Goal: Task Accomplishment & Management: Use online tool/utility

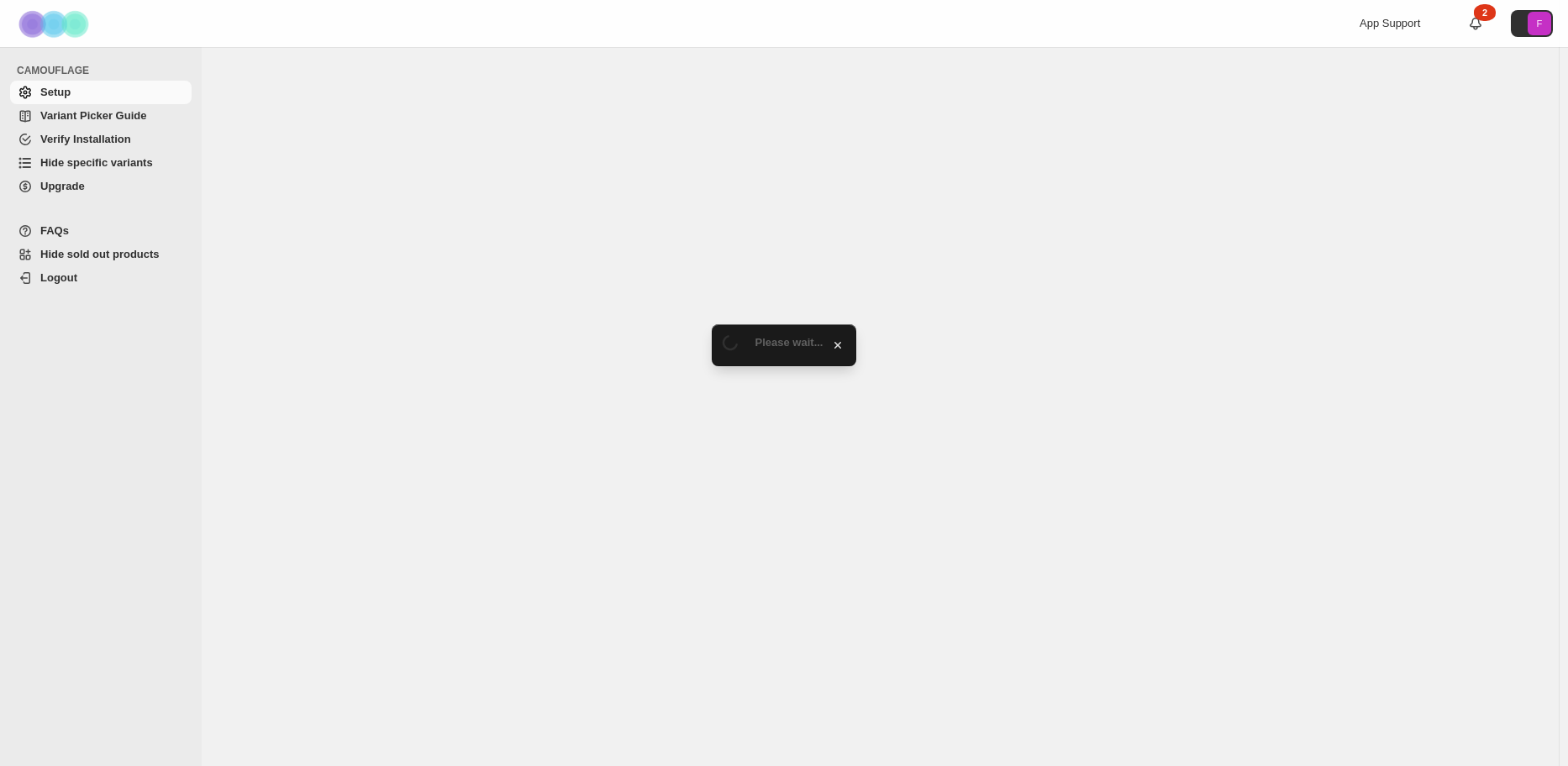
click at [95, 162] on span "Hide specific variants" at bounding box center [97, 162] width 113 height 13
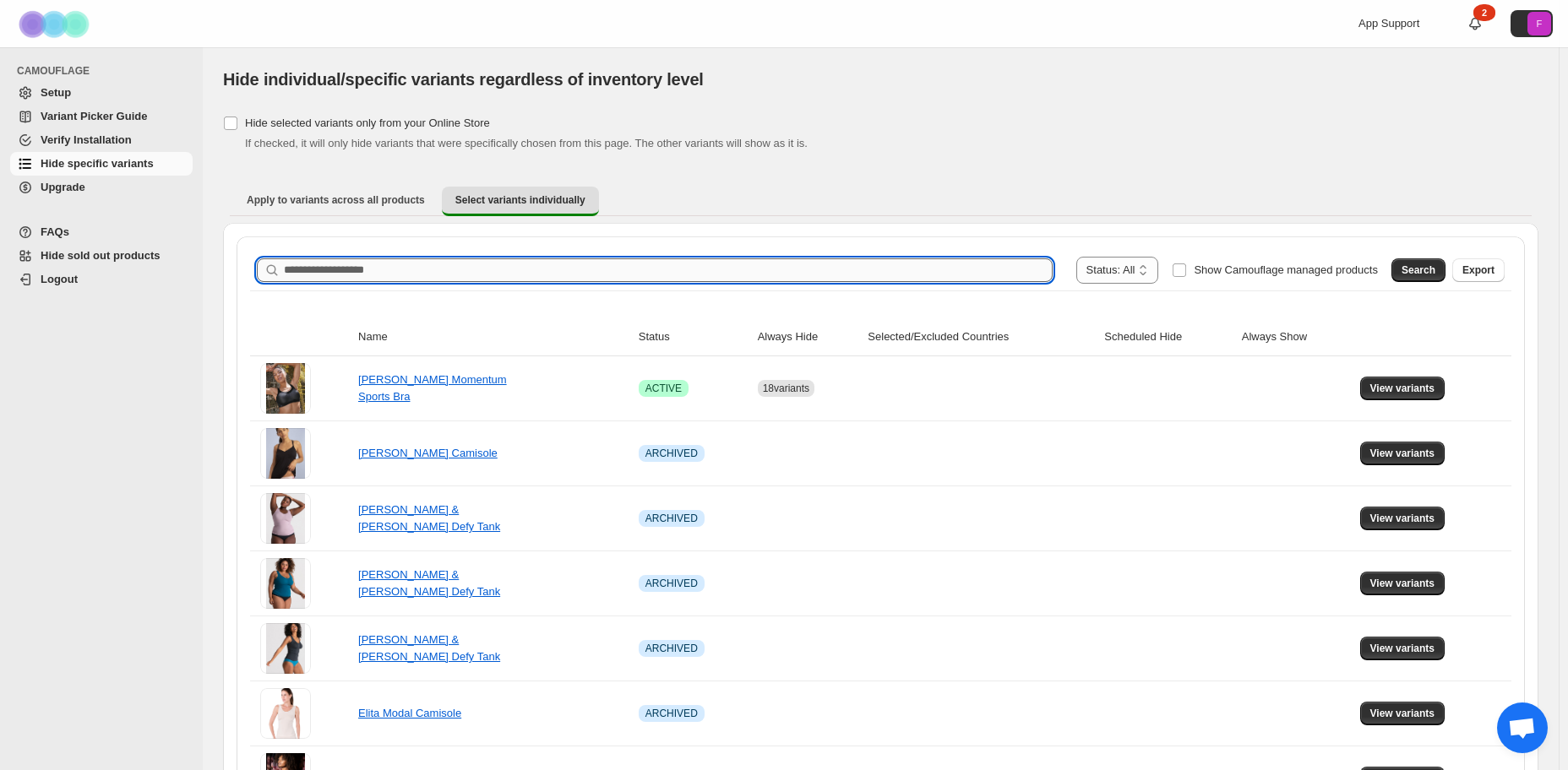
click at [389, 269] on input "Search product name" at bounding box center [668, 271] width 769 height 24
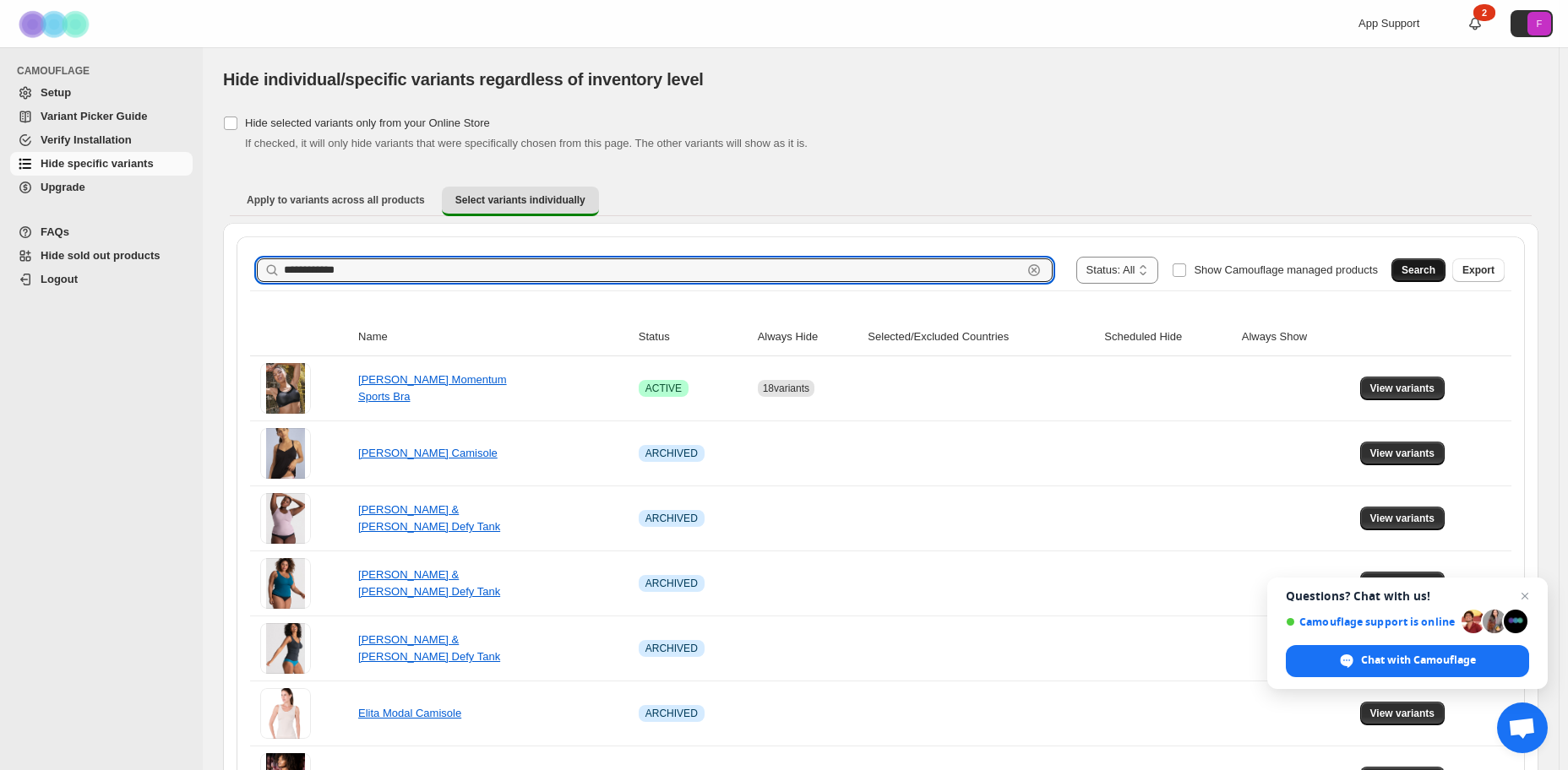
type input "**********"
click at [1415, 274] on span "Search" at bounding box center [1418, 271] width 34 height 14
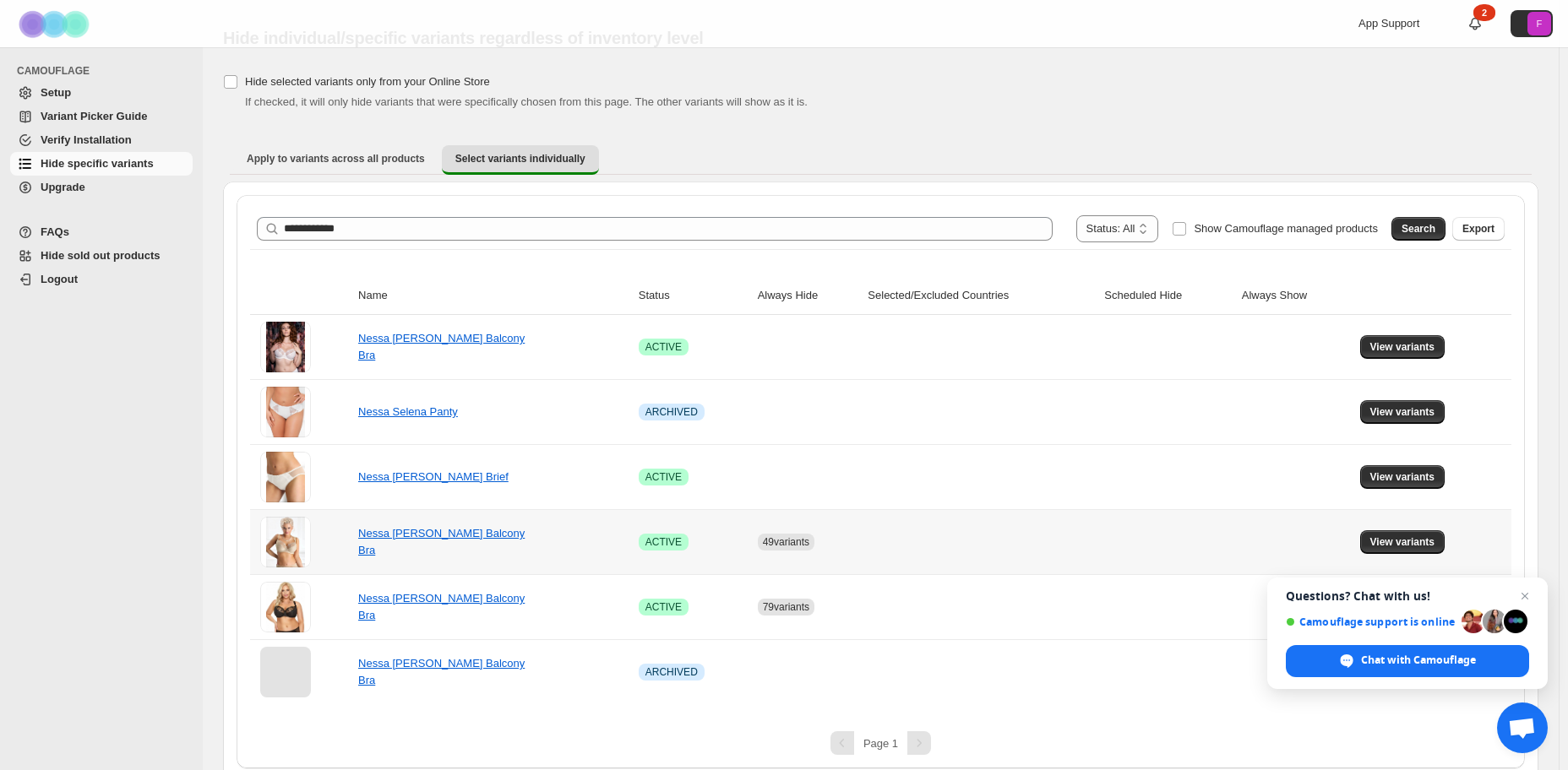
scroll to position [53, 0]
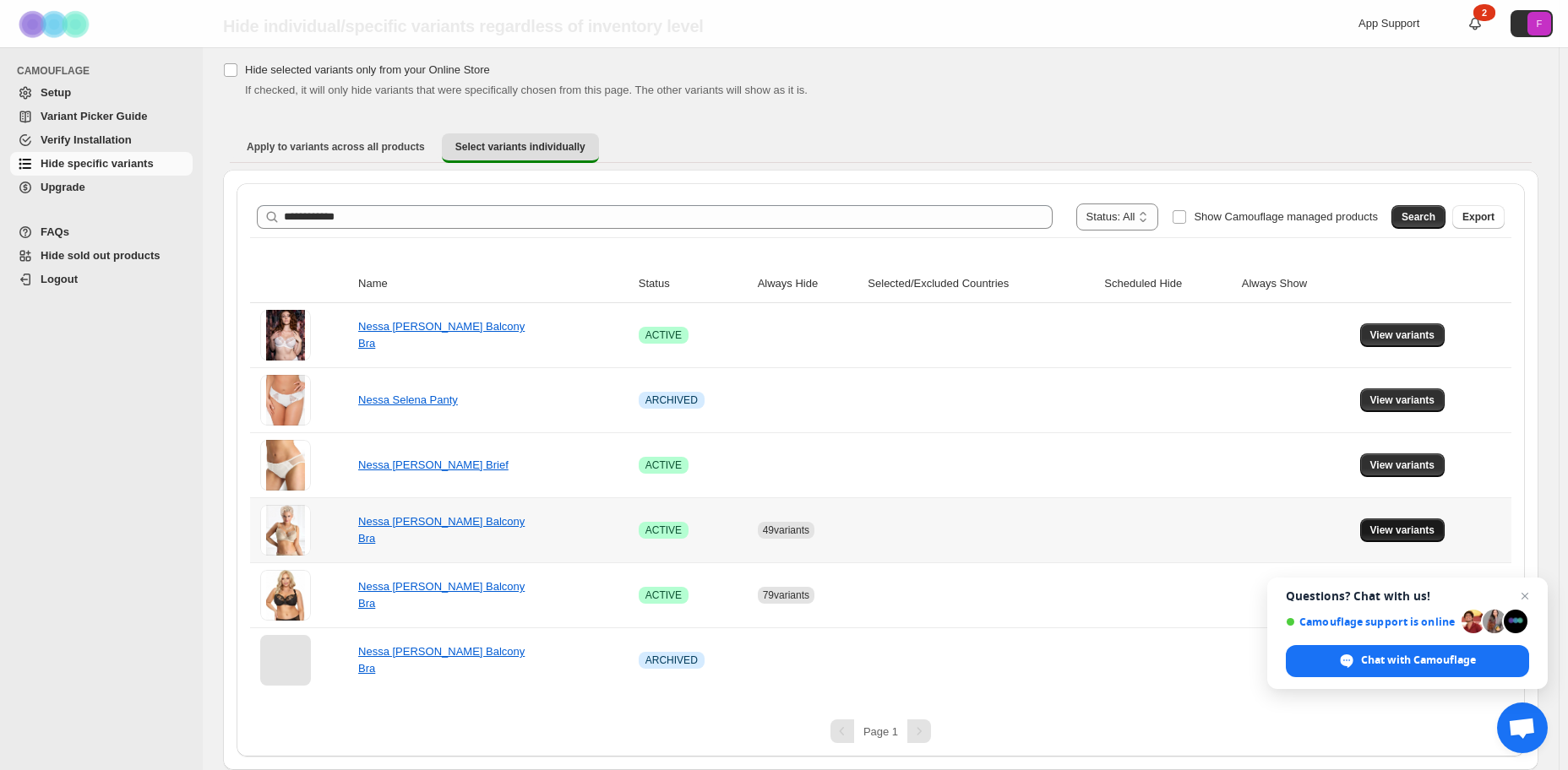
click at [1391, 527] on span "View variants" at bounding box center [1403, 530] width 65 height 14
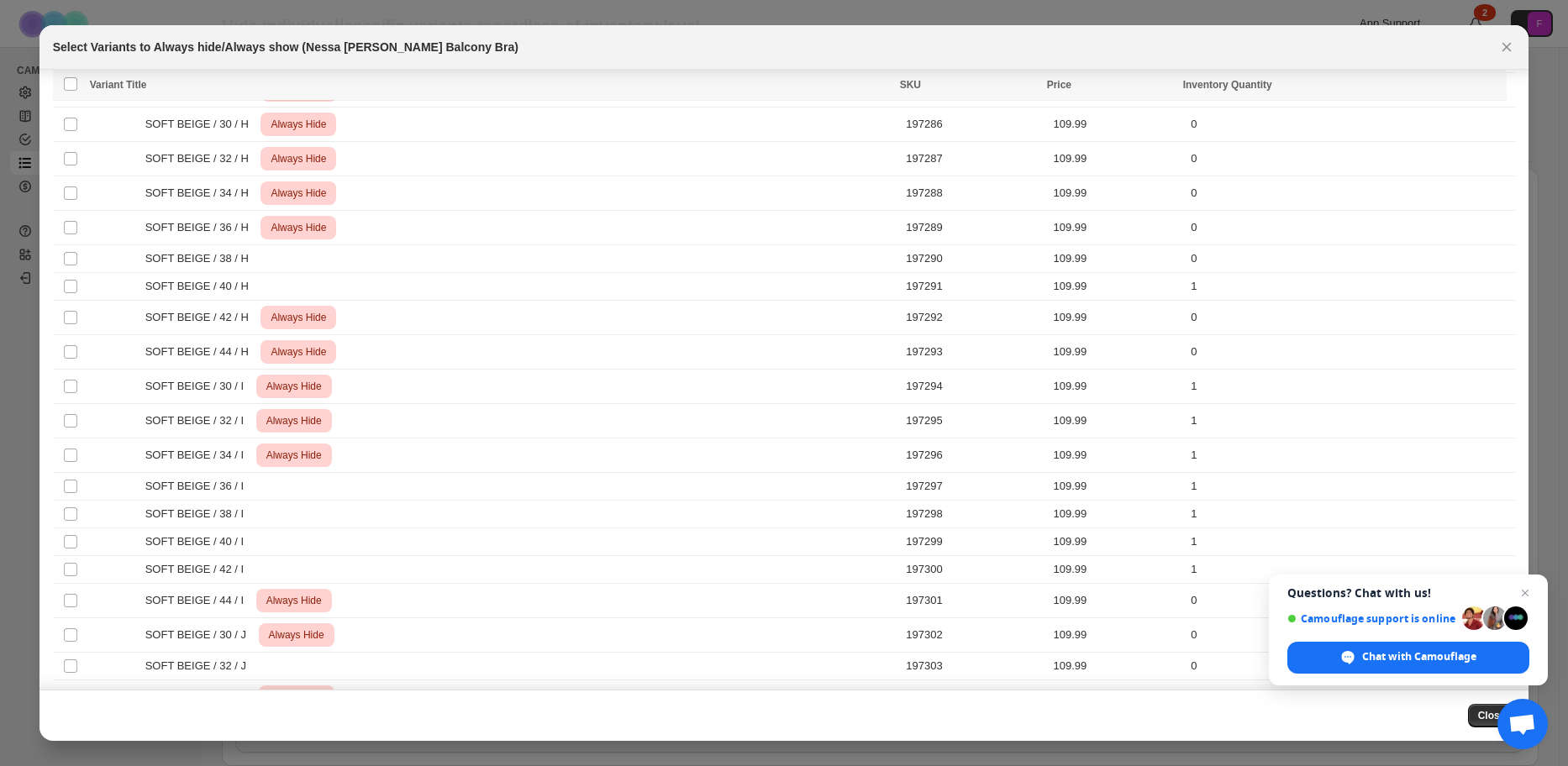
scroll to position [1039, 0]
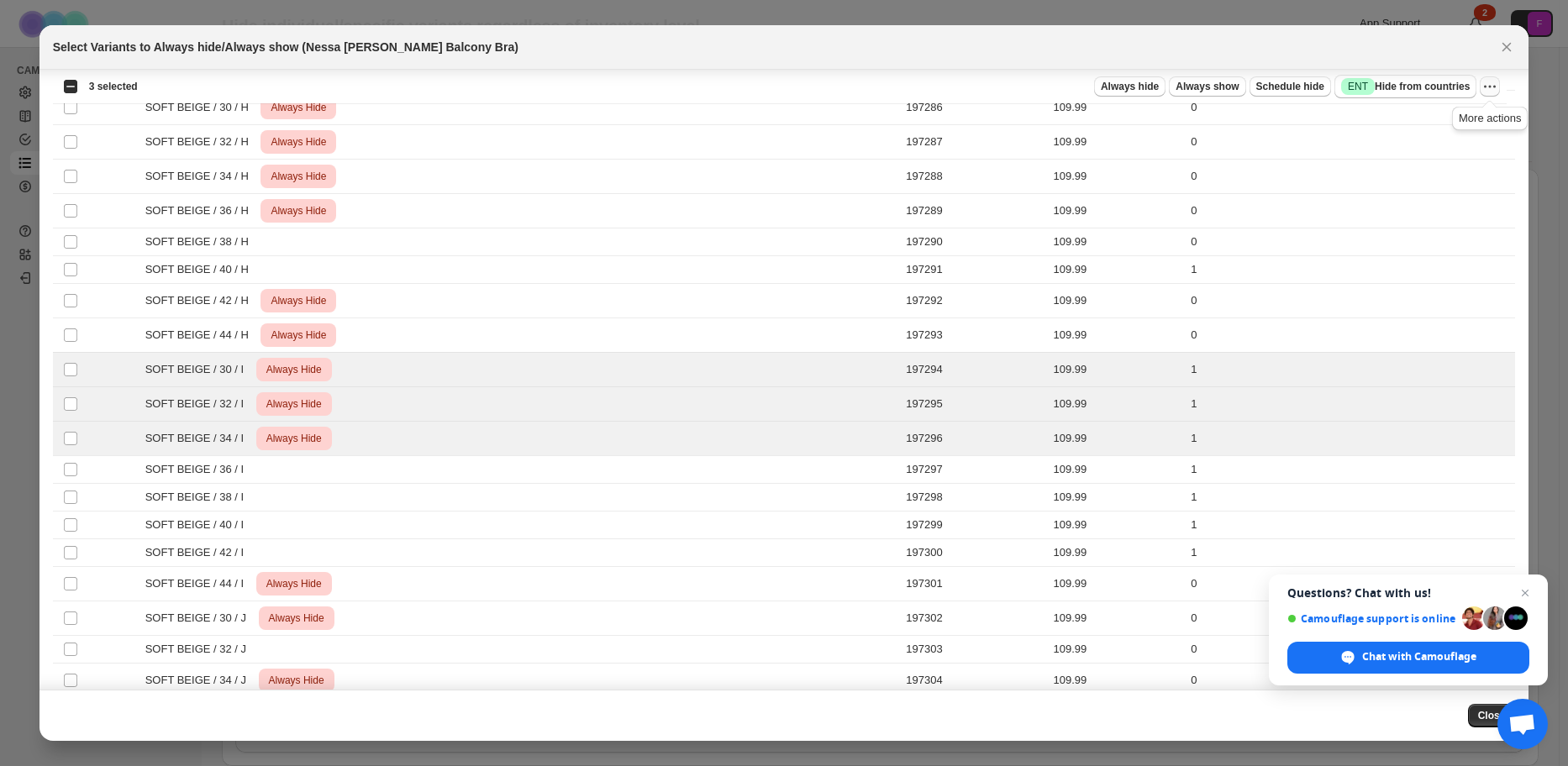
click at [1485, 90] on icon "More actions" at bounding box center [1490, 86] width 17 height 17
click at [1471, 116] on span "Undo always hide" at bounding box center [1429, 121] width 122 height 17
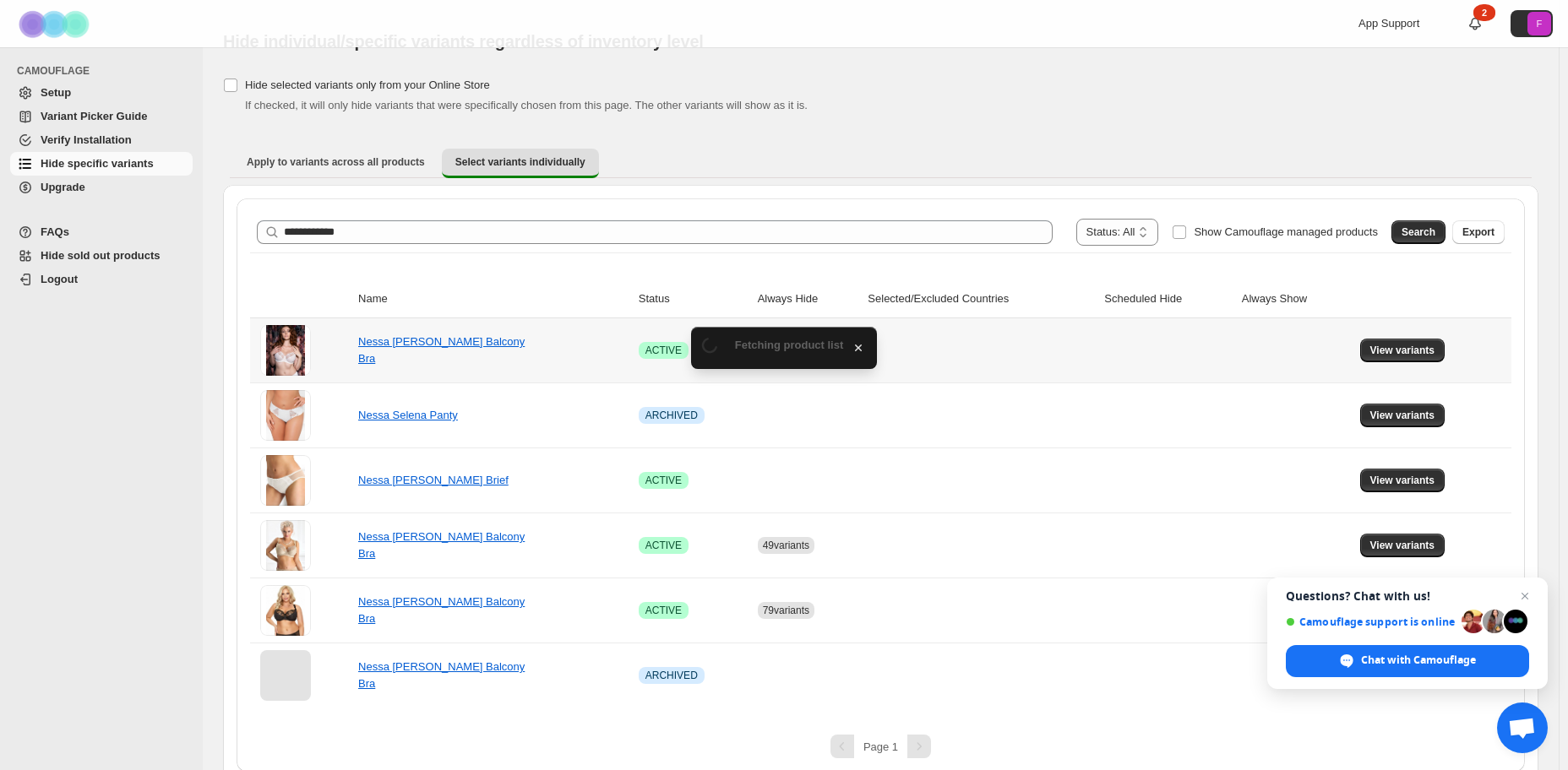
scroll to position [53, 0]
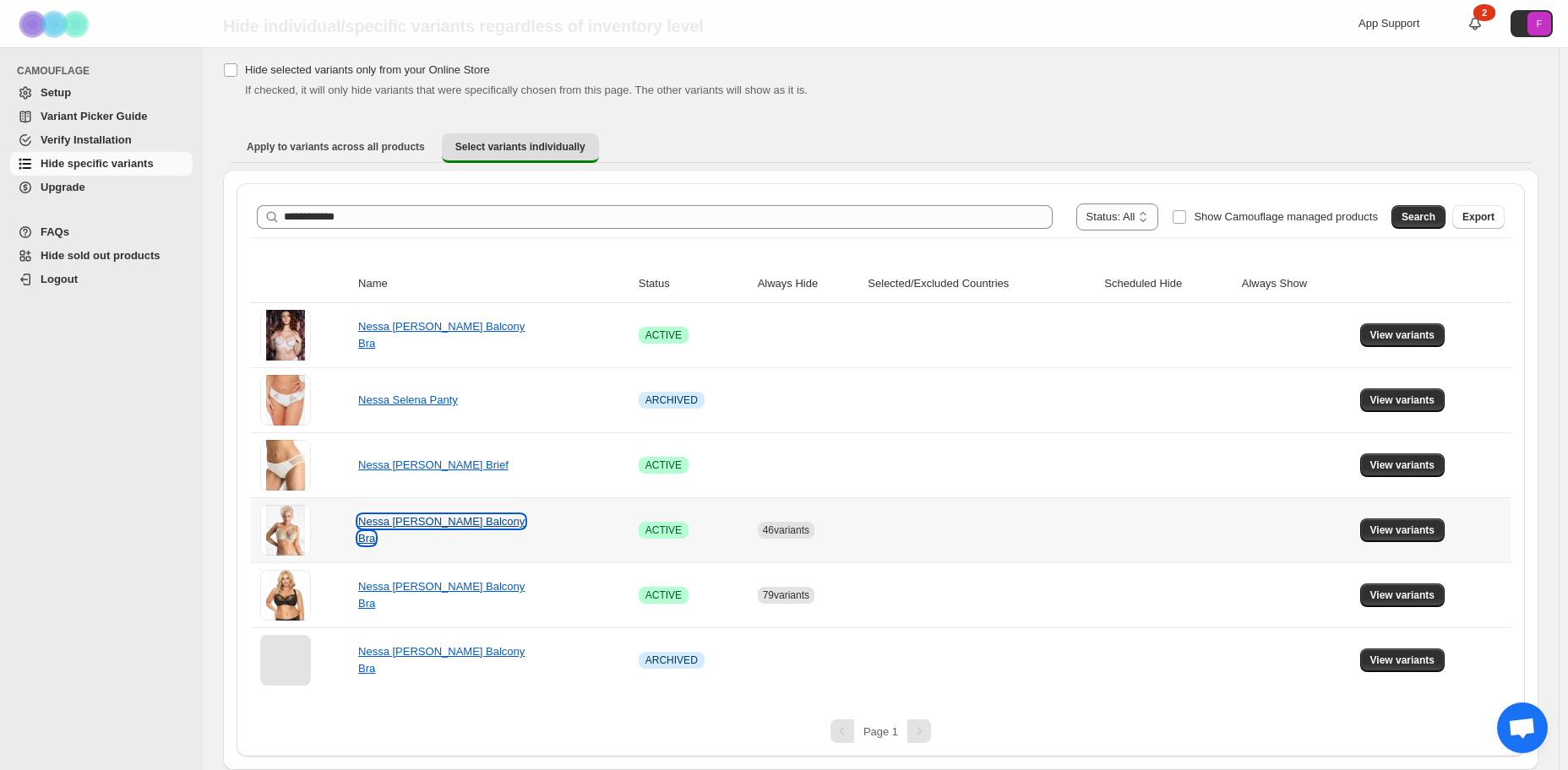
click at [416, 532] on link "Nessa Selena Balcony Bra" at bounding box center [442, 530] width 167 height 29
click at [1416, 528] on span "View variants" at bounding box center [1403, 530] width 65 height 14
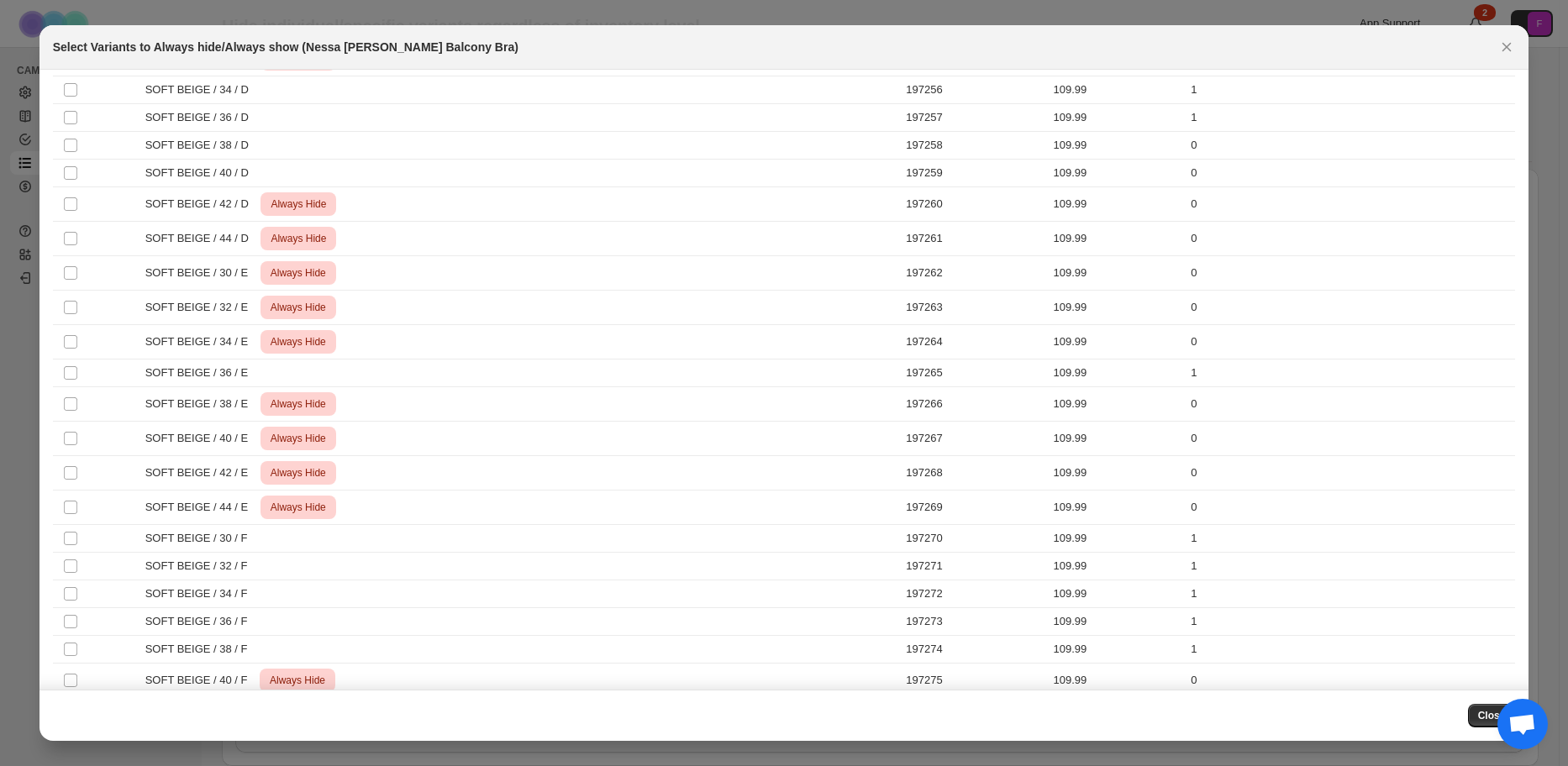
scroll to position [0, 0]
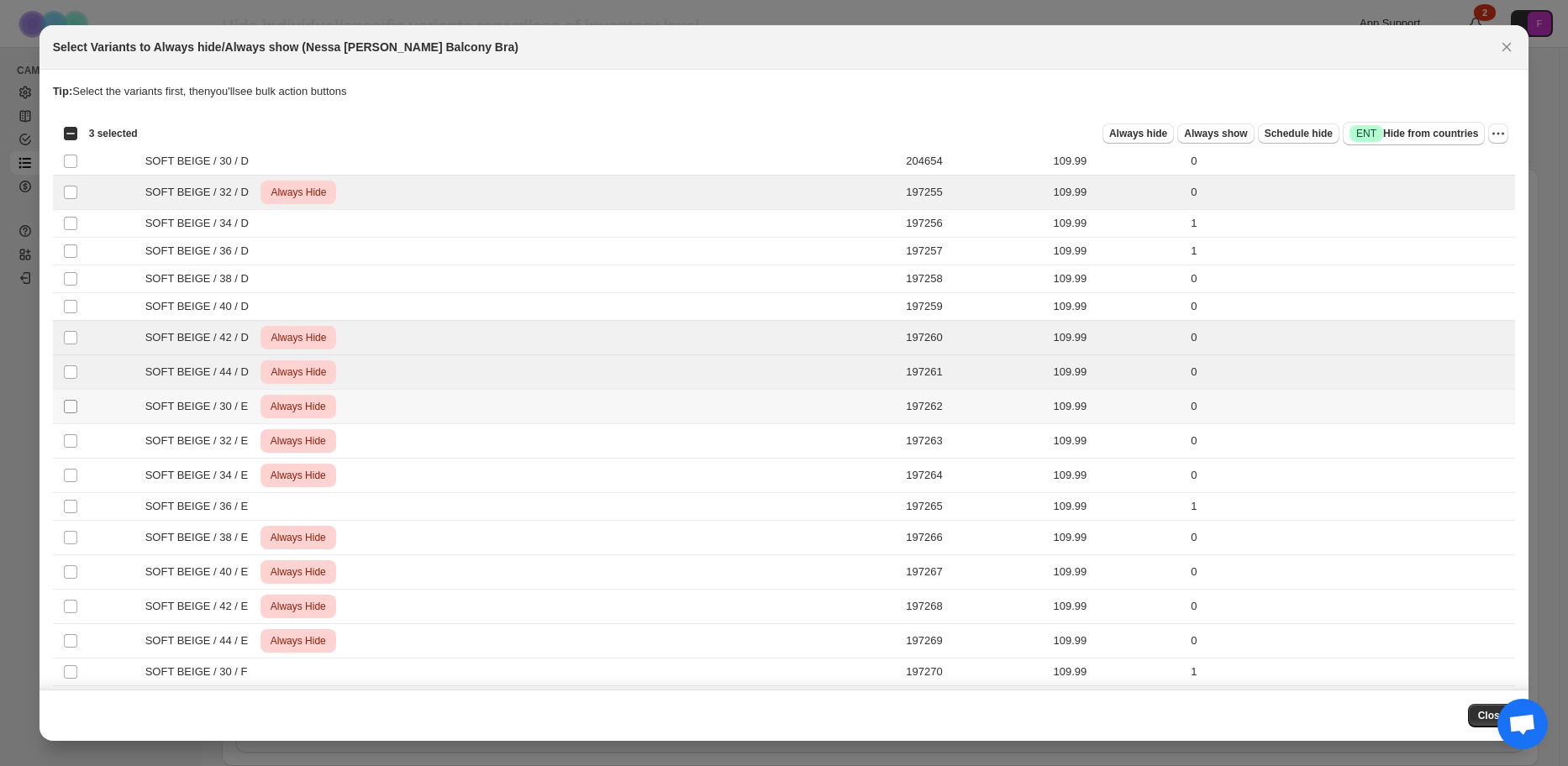
click at [67, 399] on span ":r3r:" at bounding box center [71, 407] width 15 height 15
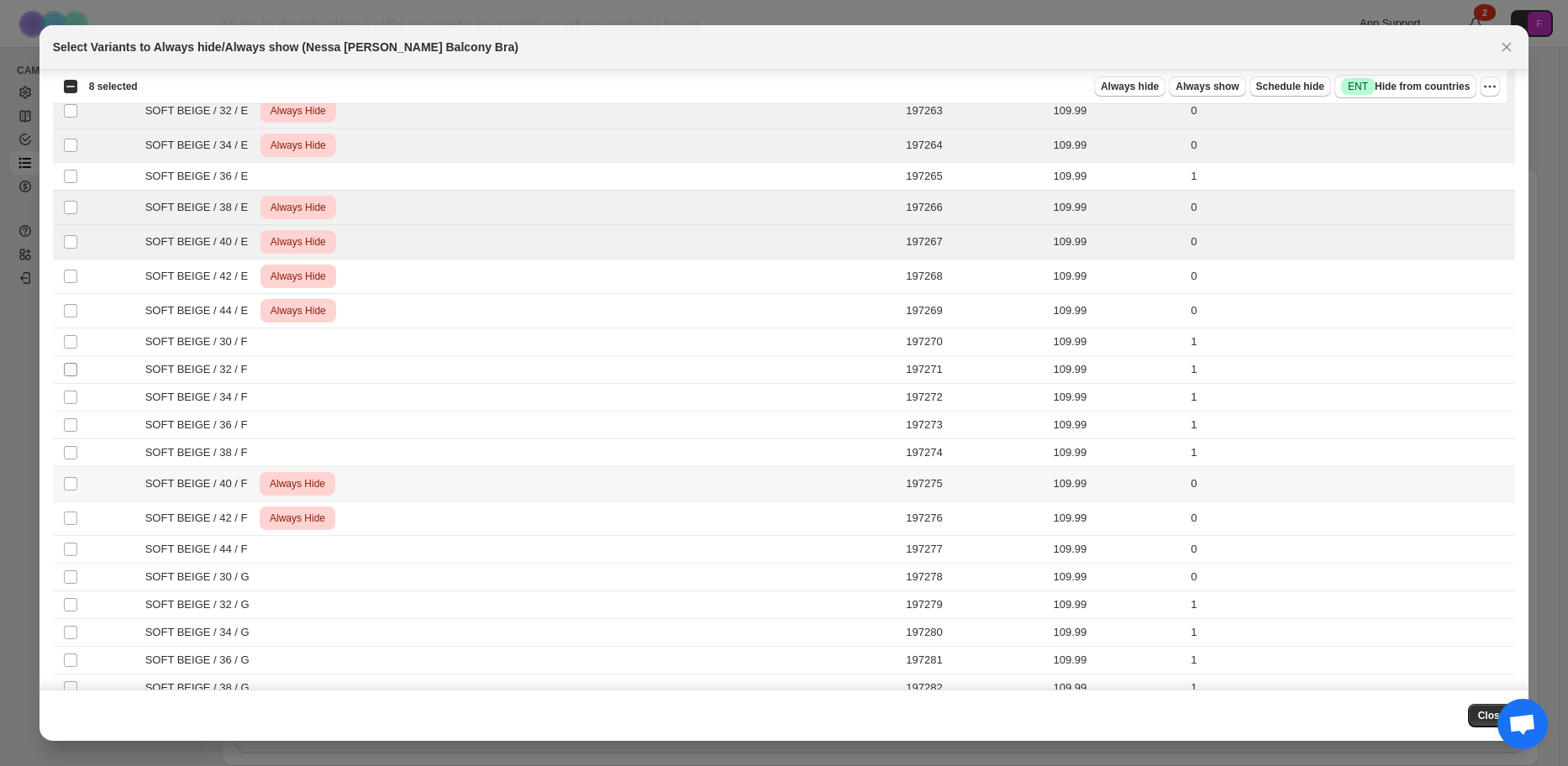
scroll to position [336, 0]
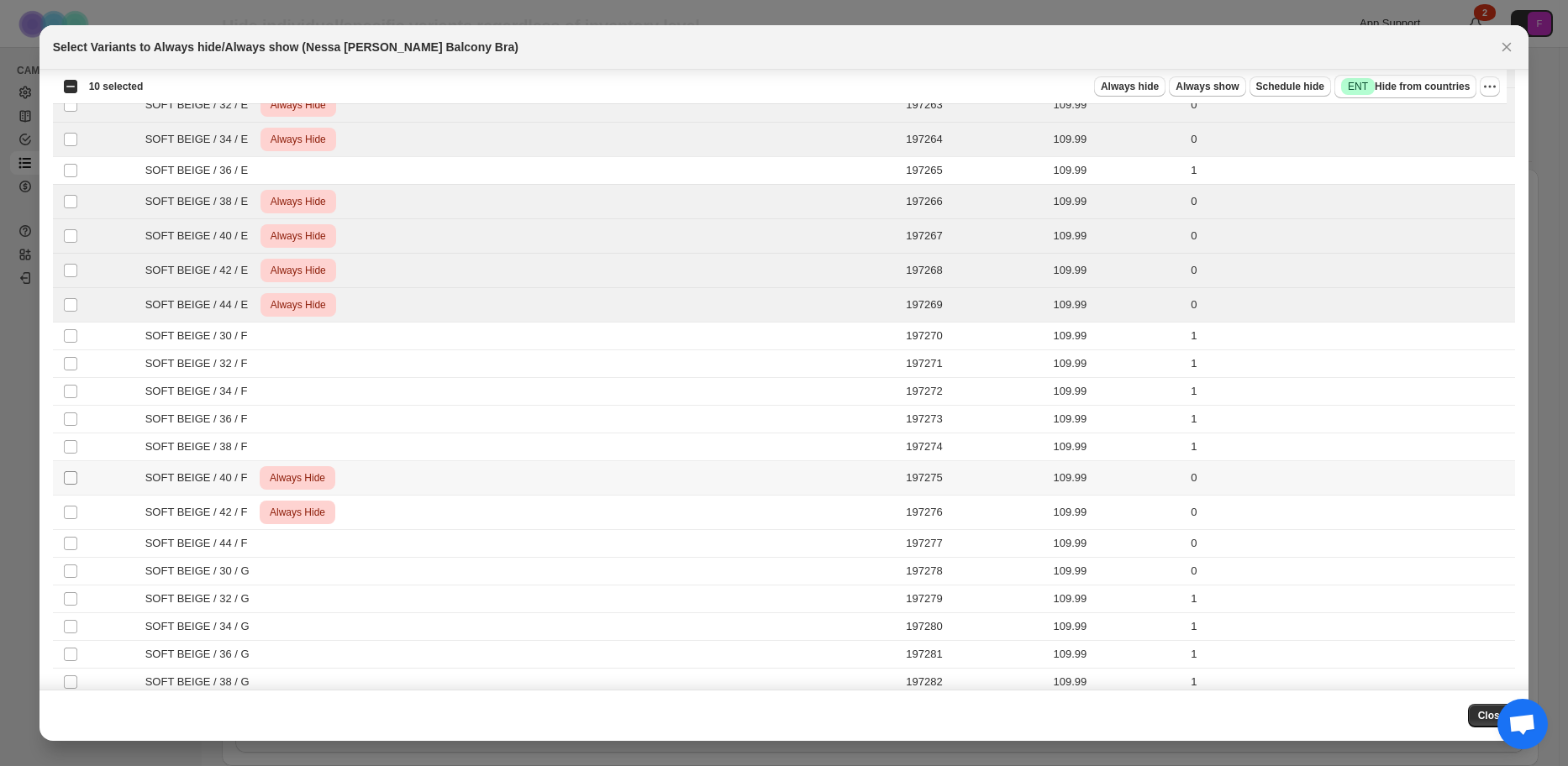
click at [77, 479] on td "Select product variant" at bounding box center [68, 479] width 32 height 34
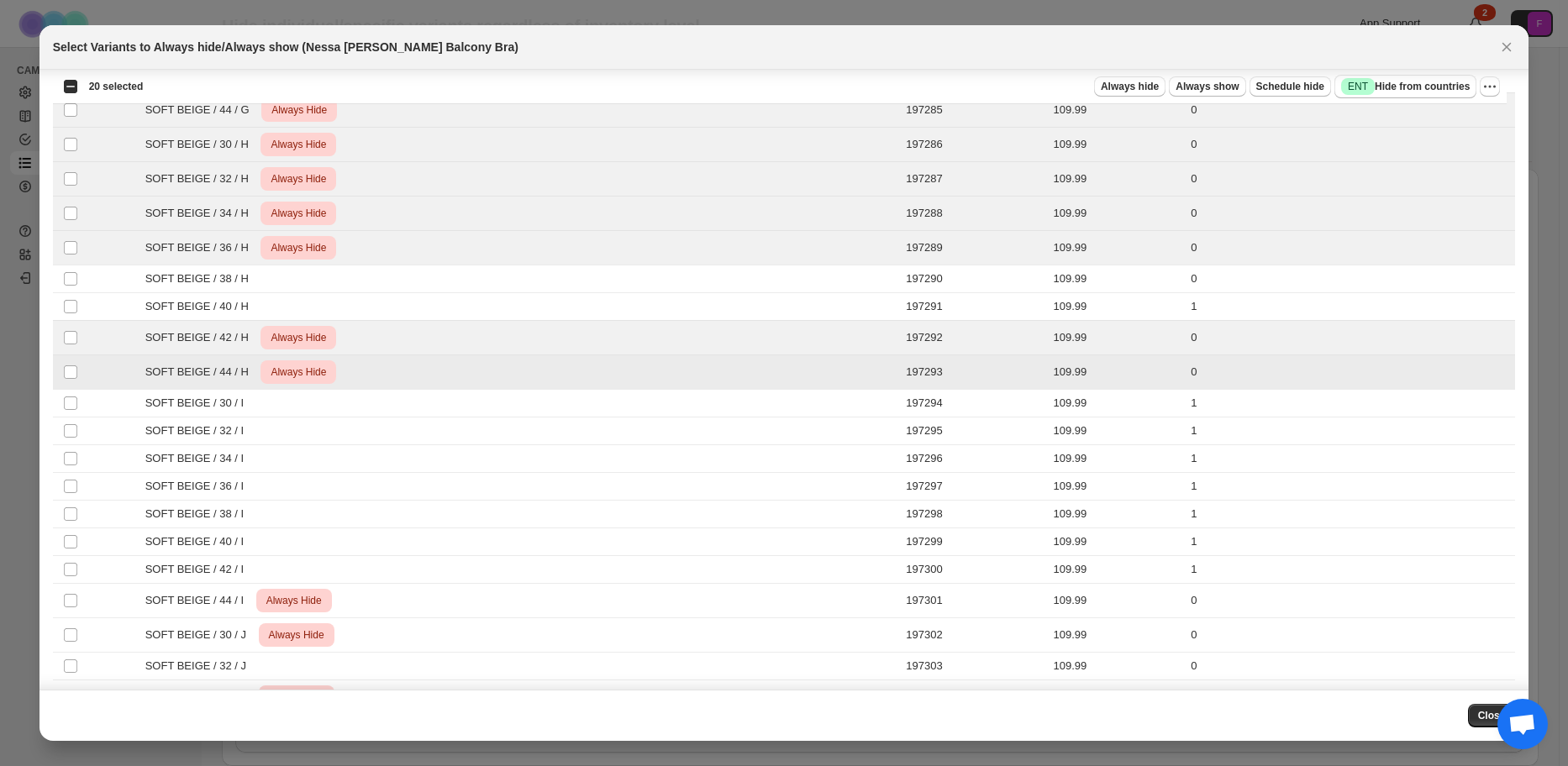
scroll to position [1344, 0]
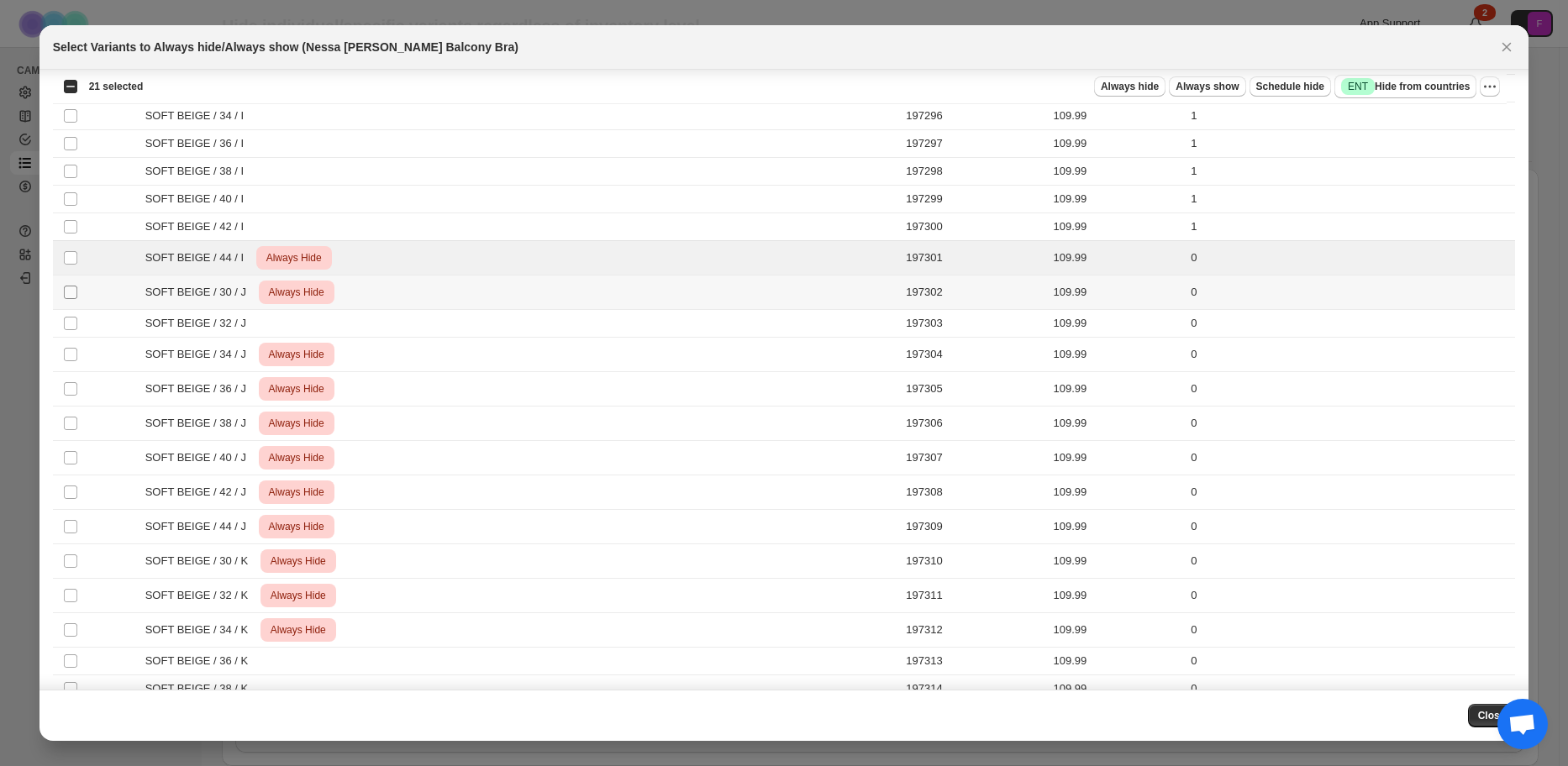
click at [69, 285] on span ":r3r:" at bounding box center [71, 292] width 15 height 15
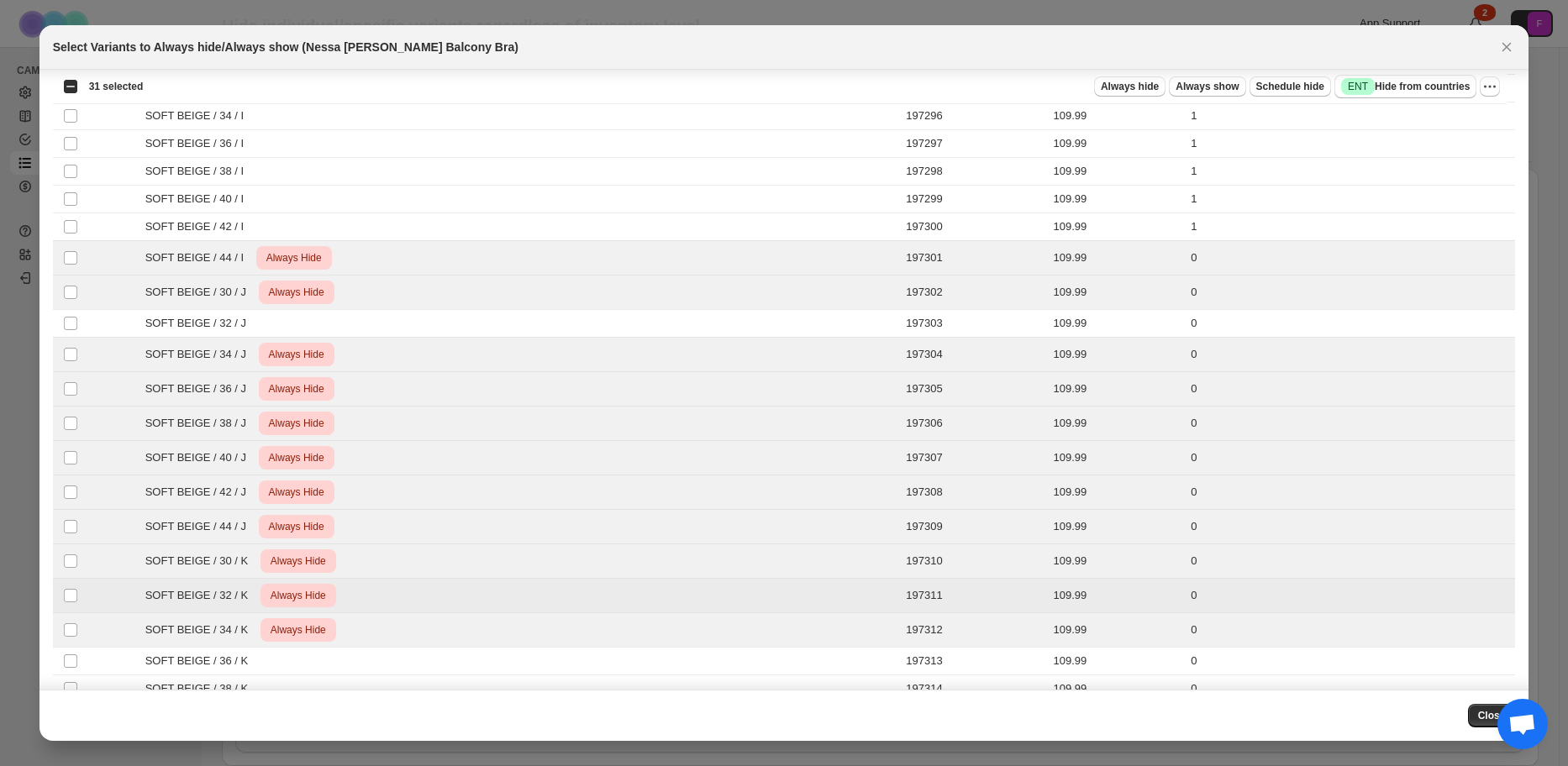
scroll to position [1848, 0]
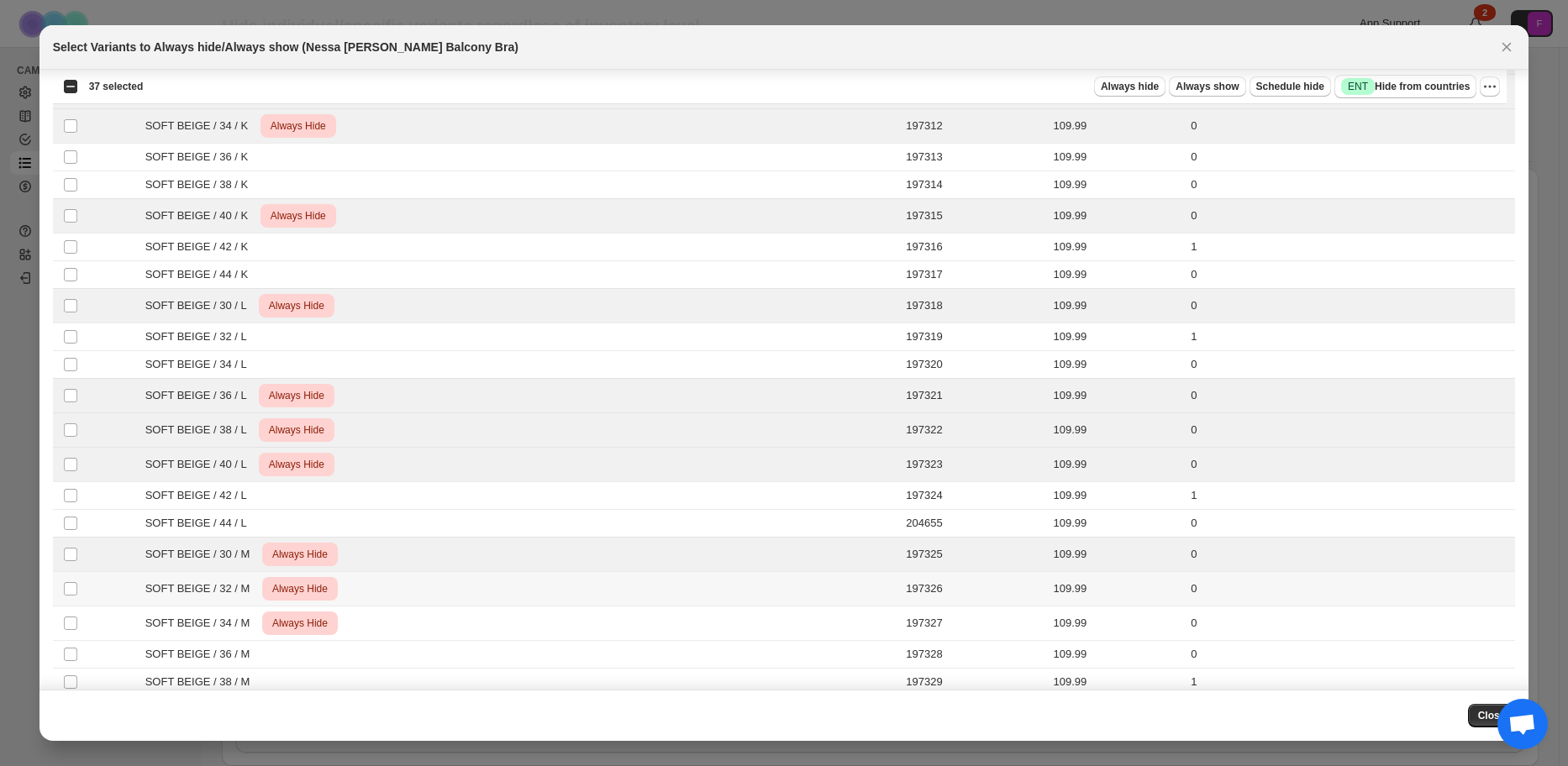
click at [66, 597] on td "Select product variant" at bounding box center [68, 589] width 32 height 34
click at [69, 614] on td "Select product variant" at bounding box center [68, 624] width 32 height 34
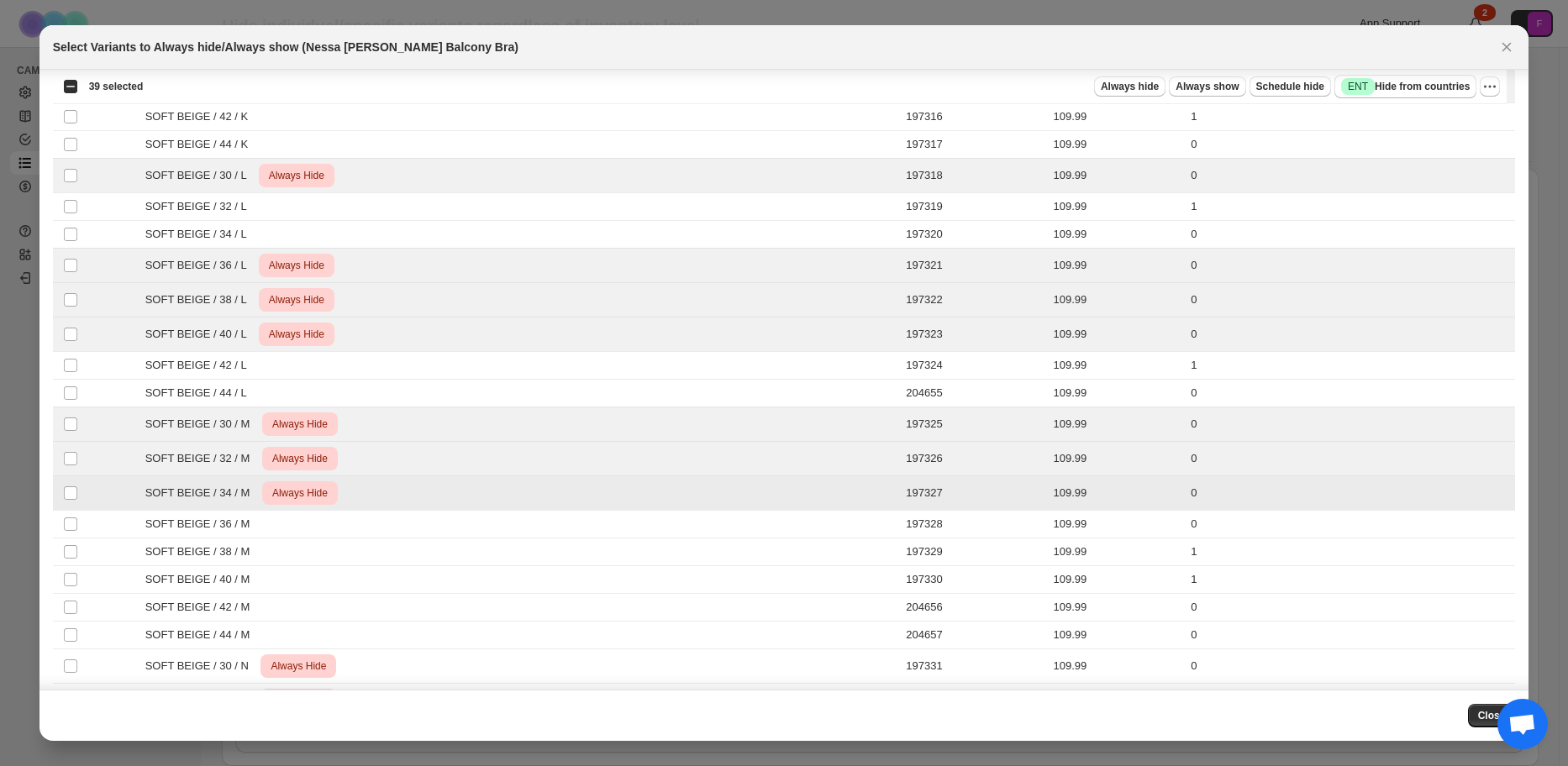
scroll to position [2269, 0]
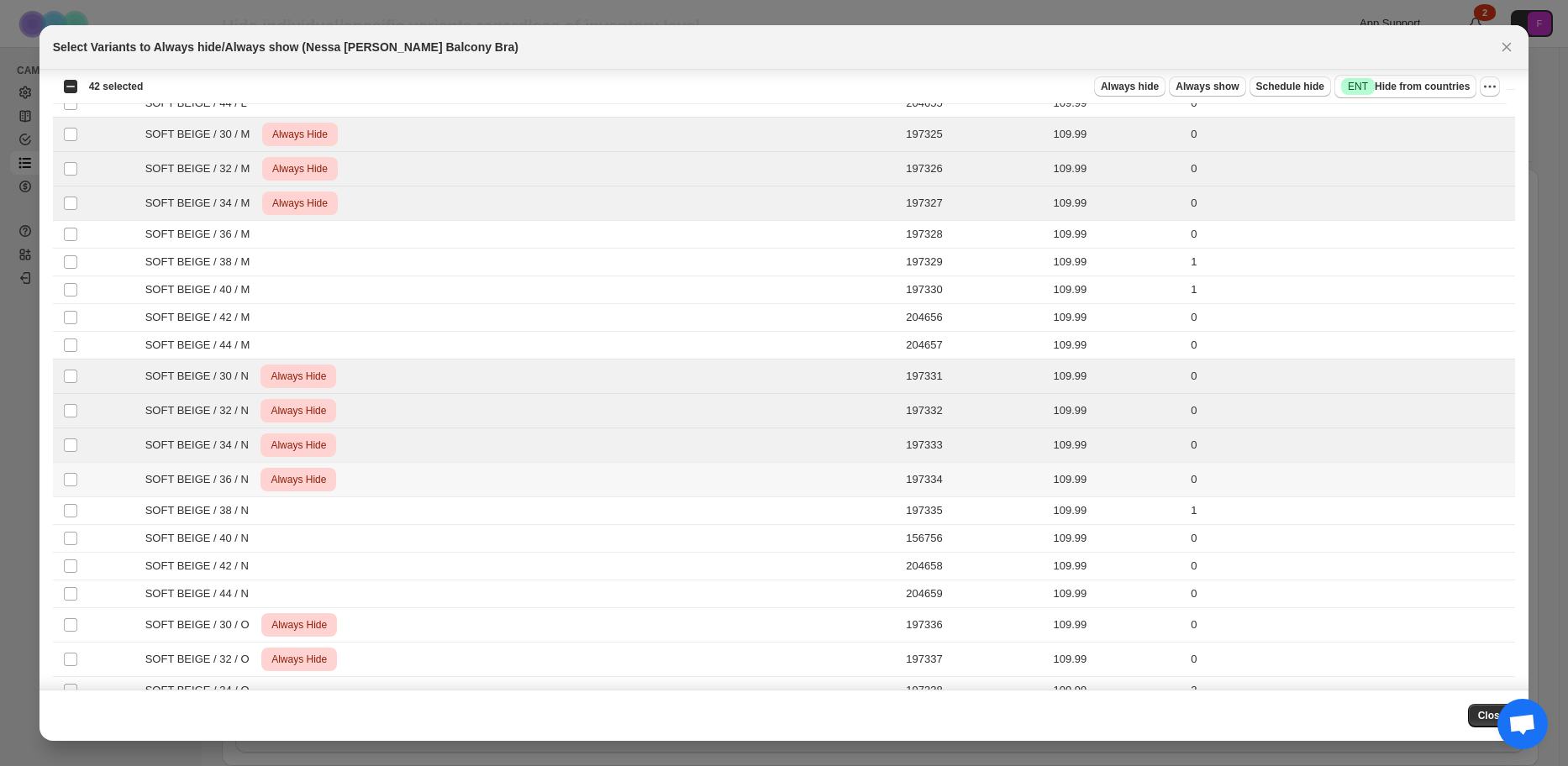
click at [67, 488] on td "Select product variant" at bounding box center [68, 480] width 32 height 34
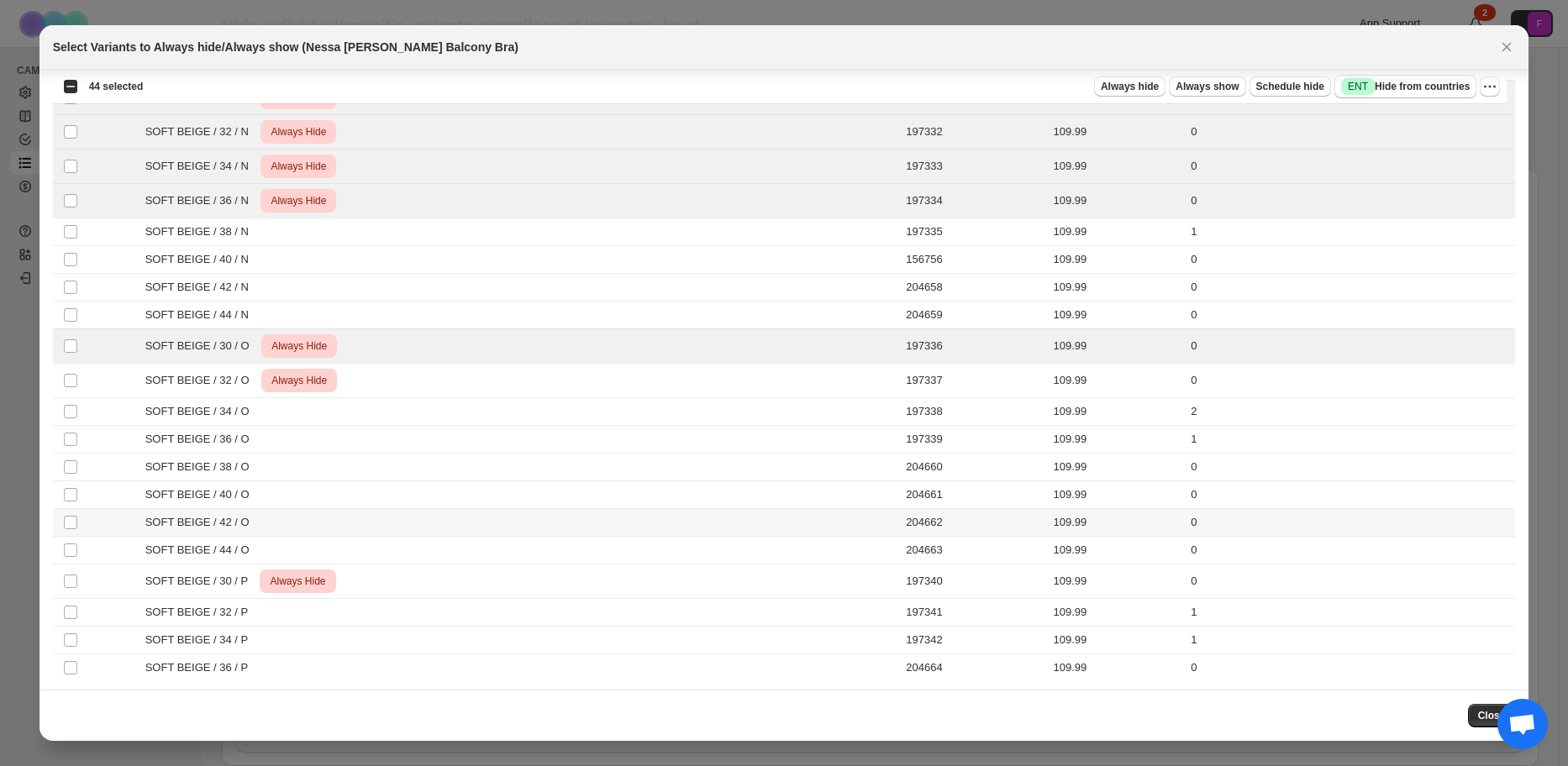
scroll to position [2553, 0]
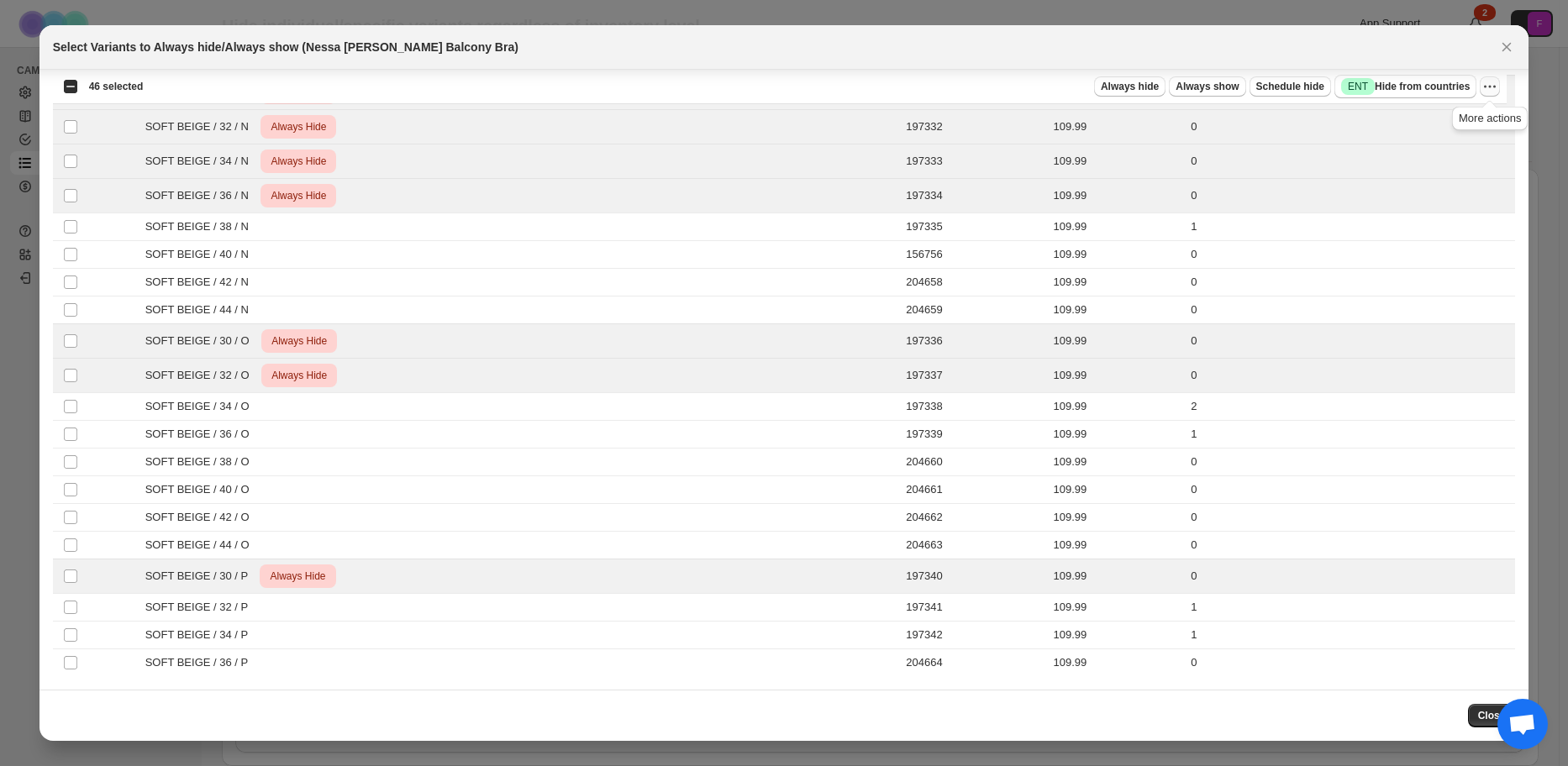
click at [1488, 88] on icon "More actions" at bounding box center [1490, 86] width 17 height 17
click at [1450, 123] on span "Undo always hide" at bounding box center [1411, 120] width 86 height 13
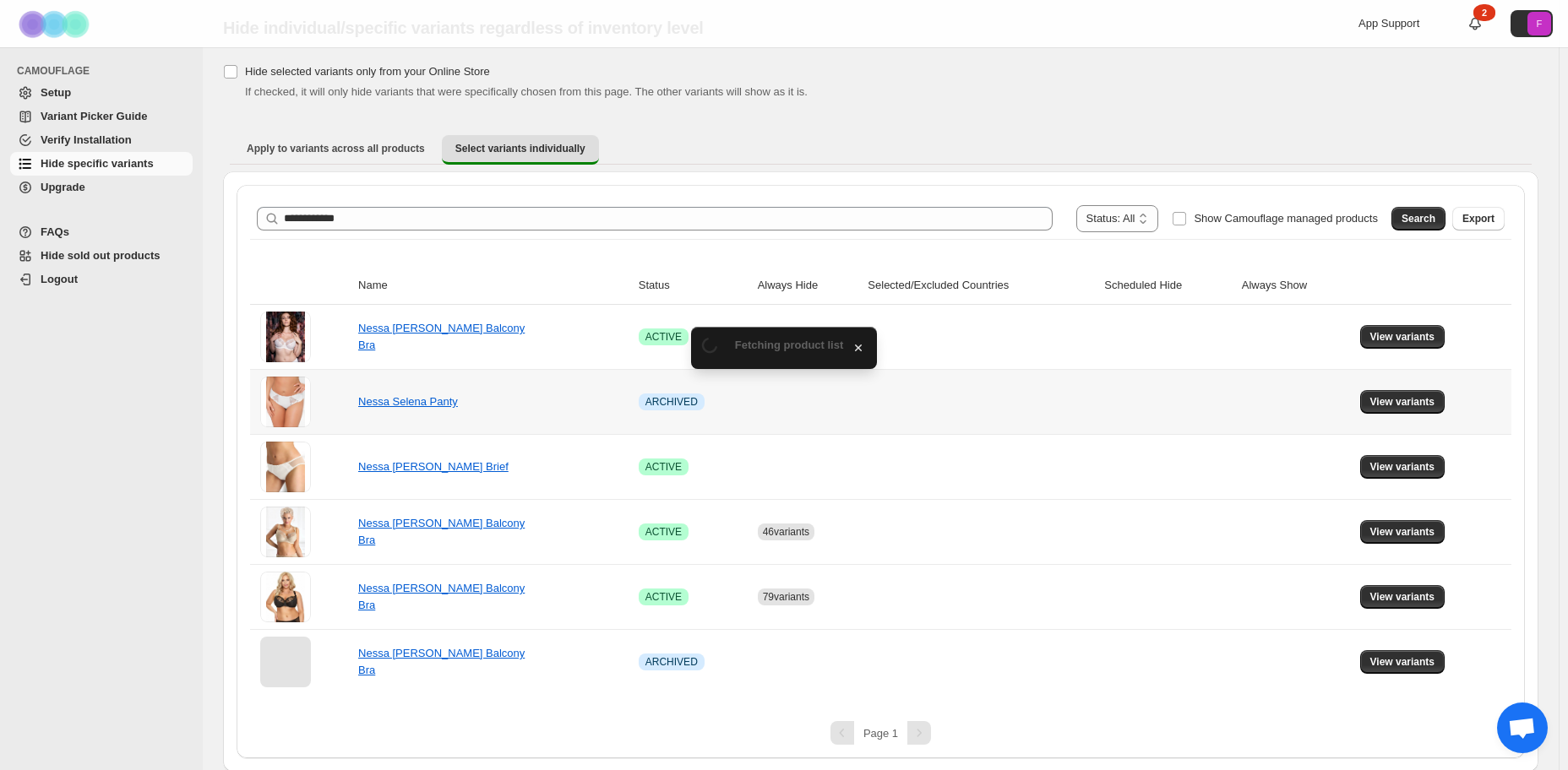
scroll to position [53, 0]
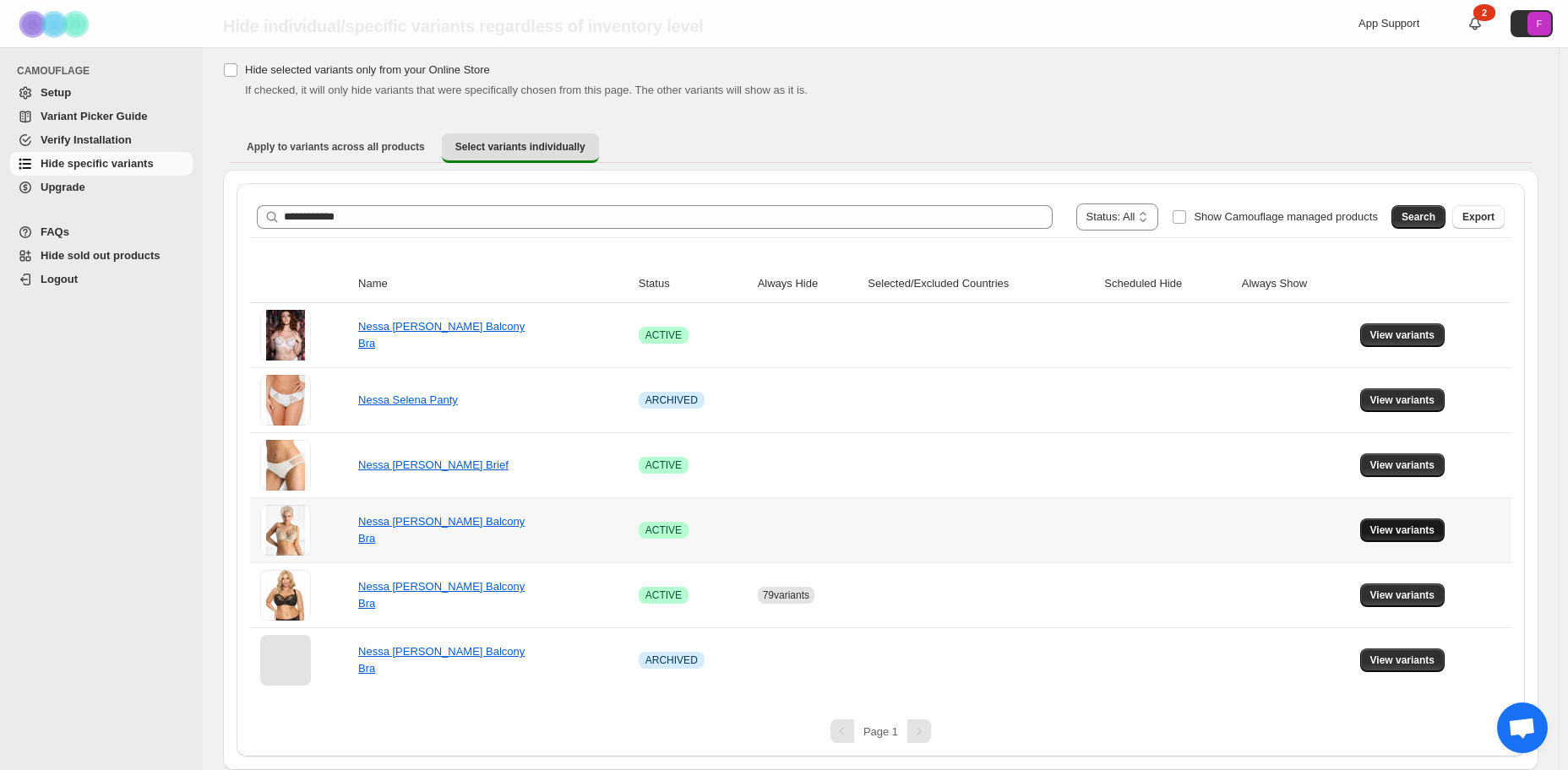
click at [1405, 536] on span "View variants" at bounding box center [1403, 530] width 65 height 14
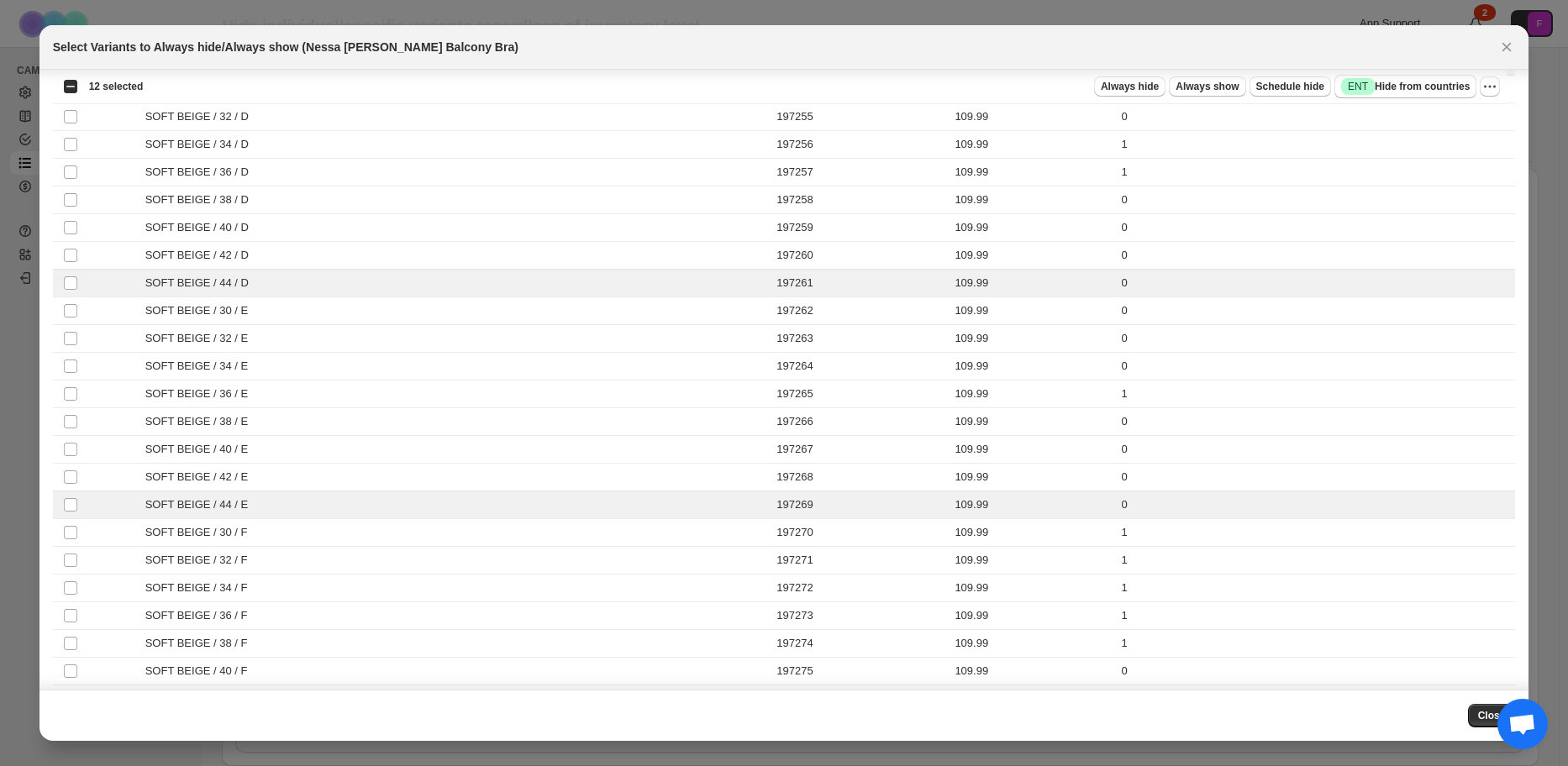
scroll to position [0, 0]
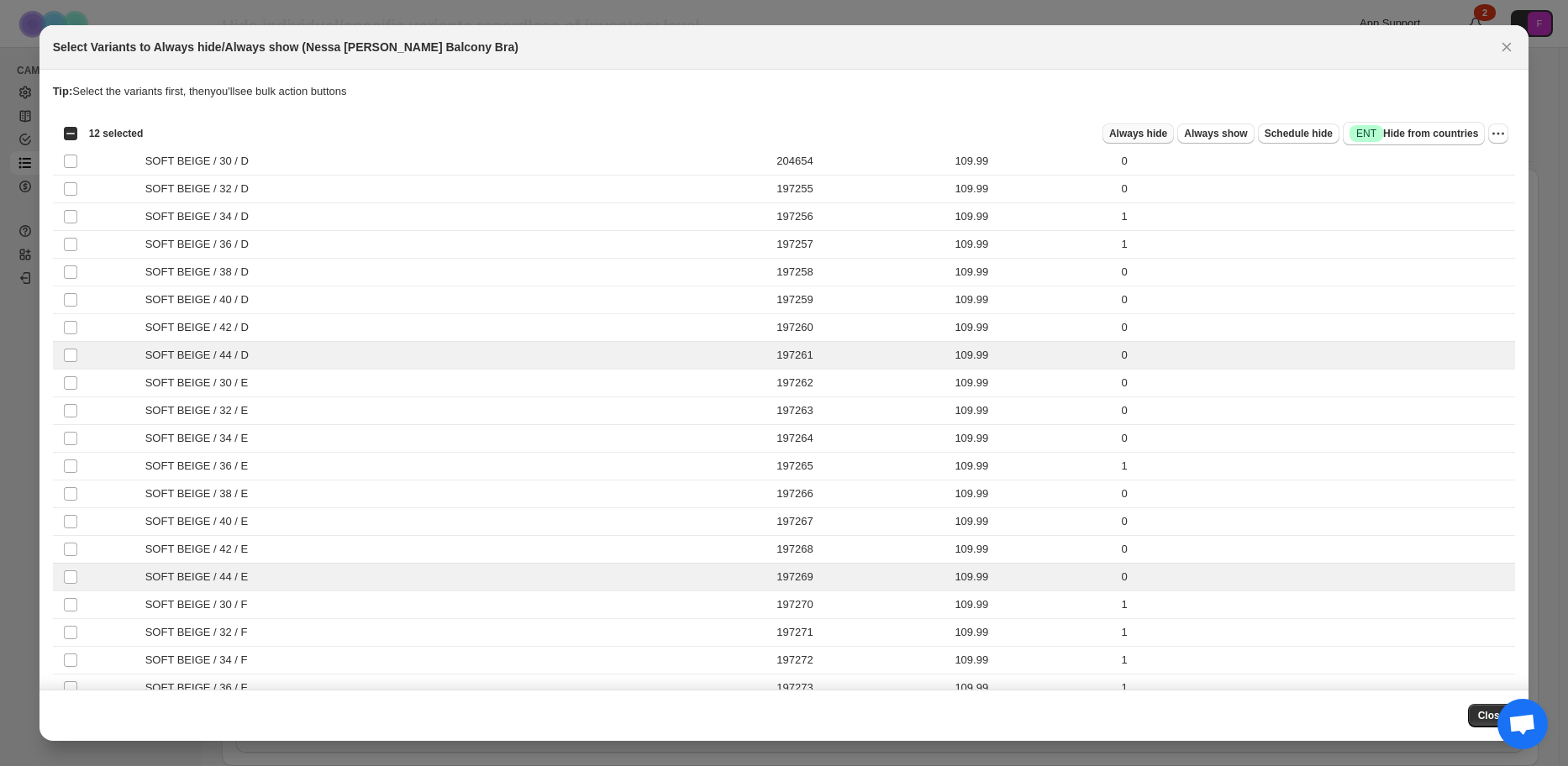
click at [1167, 135] on span "Always hide" at bounding box center [1138, 133] width 58 height 14
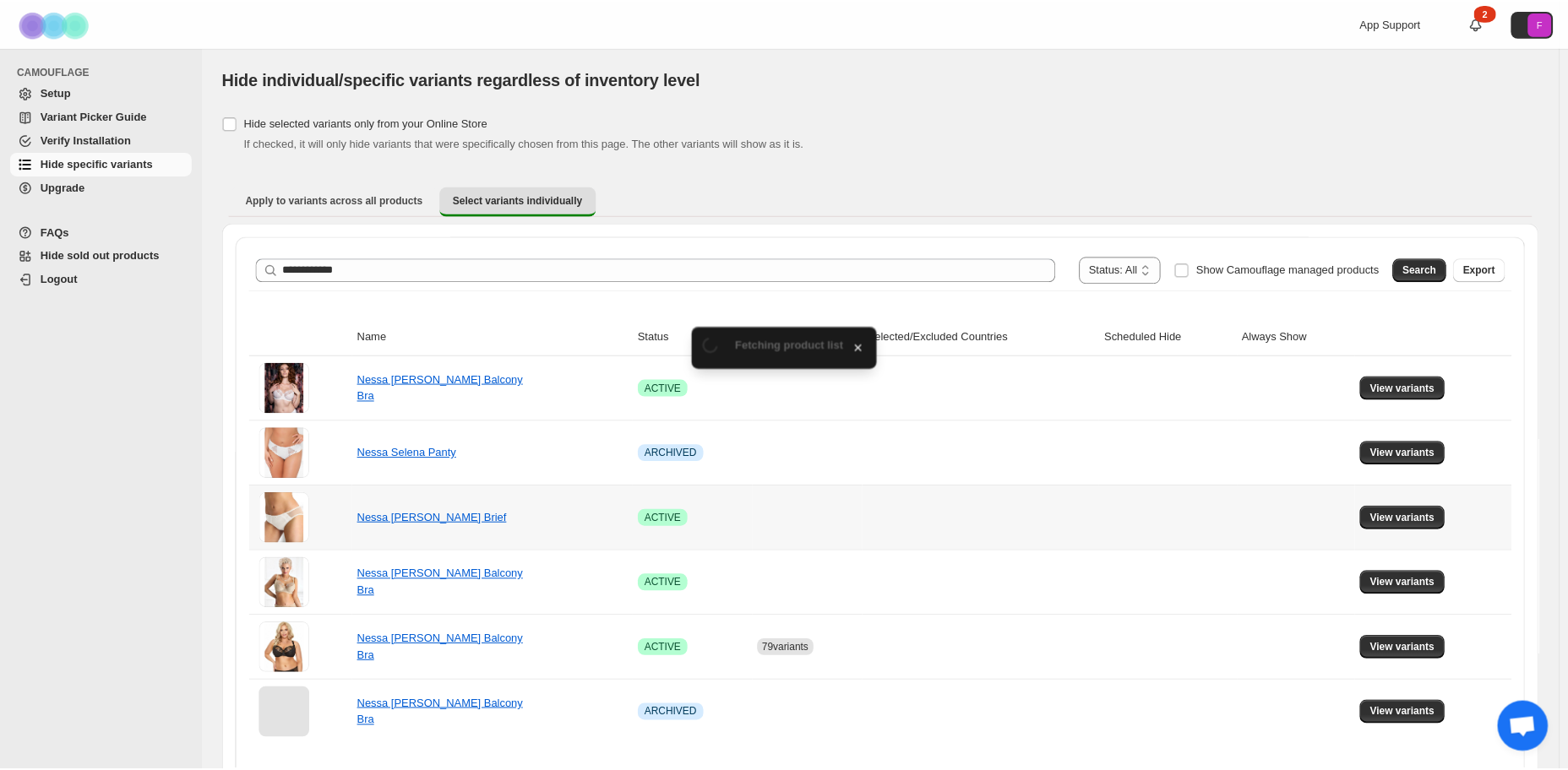
scroll to position [53, 0]
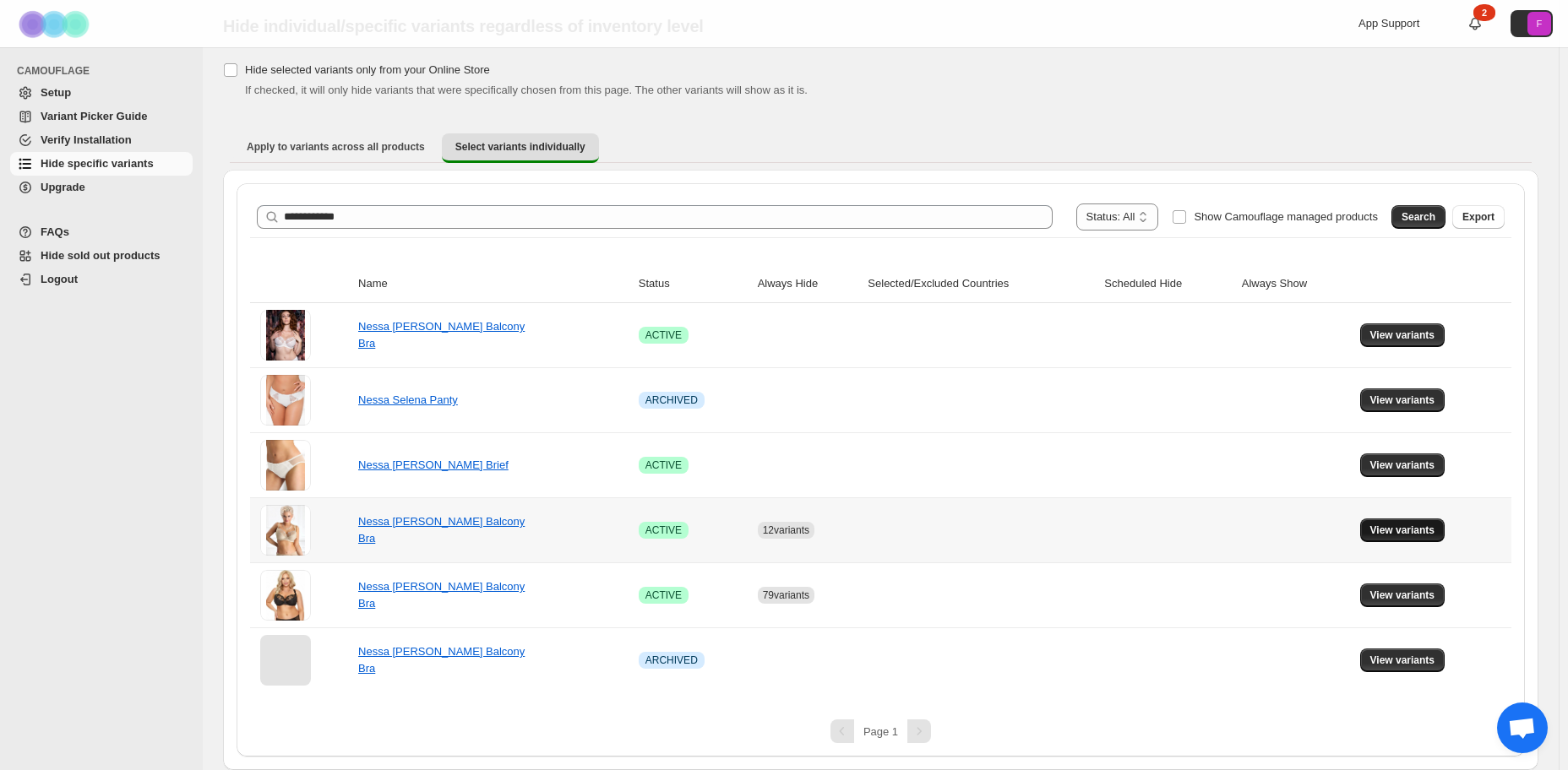
click at [1393, 527] on span "View variants" at bounding box center [1403, 530] width 65 height 14
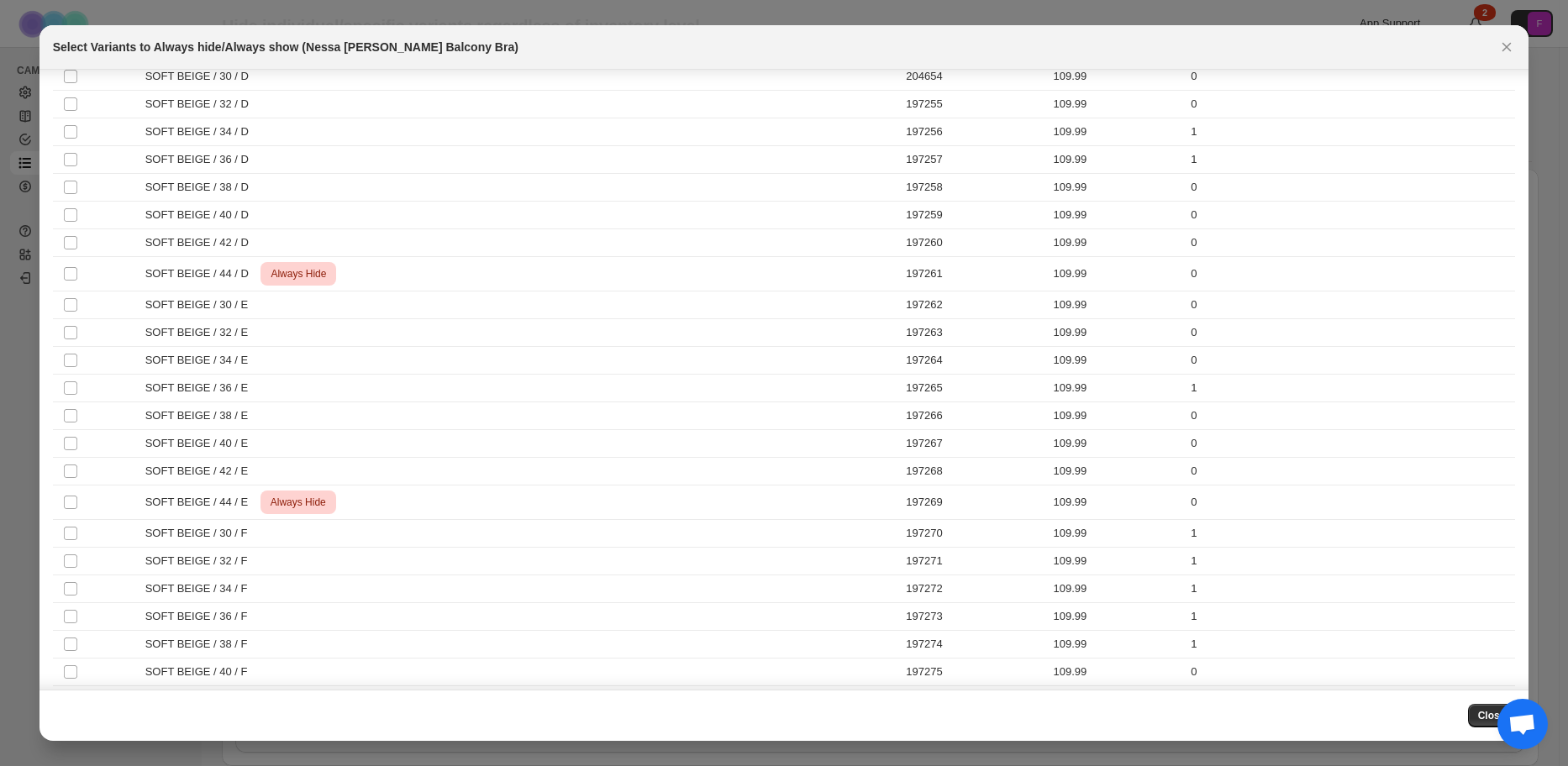
scroll to position [0, 0]
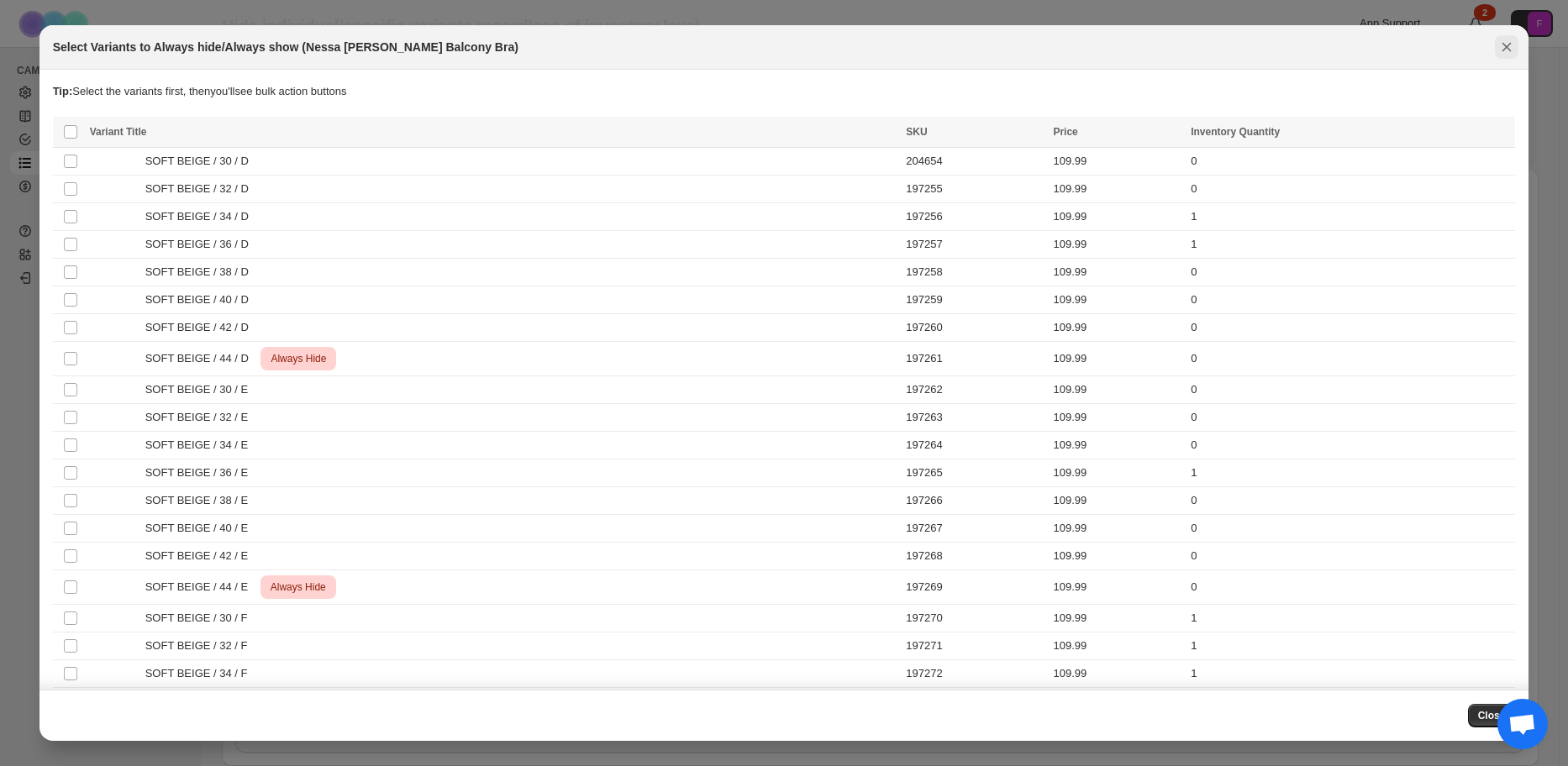
click at [1506, 48] on icon "Close" at bounding box center [1506, 47] width 9 height 9
